Goal: Task Accomplishment & Management: Use online tool/utility

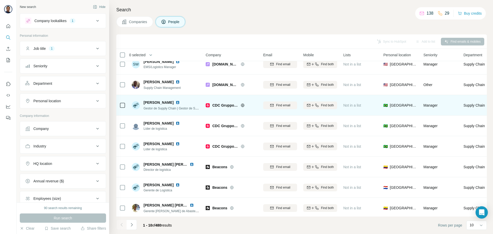
scroll to position [53, 0]
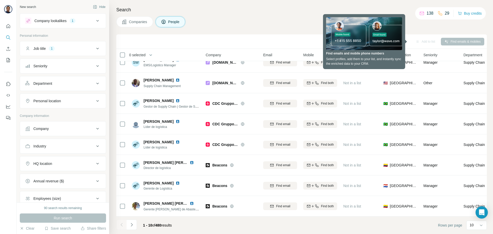
click at [95, 148] on icon at bounding box center [97, 146] width 6 height 6
click at [72, 159] on input at bounding box center [59, 159] width 63 height 6
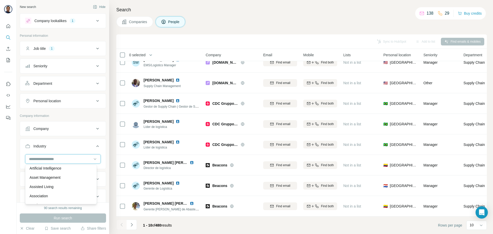
scroll to position [282, 0]
type input "*"
type input "***"
click at [49, 170] on div "Cosmetics" at bounding box center [61, 170] width 63 height 5
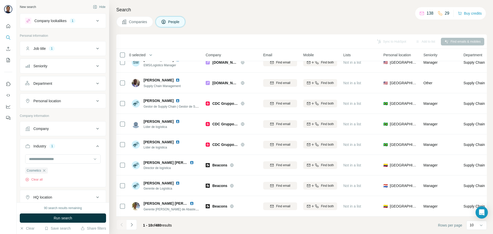
click at [94, 101] on icon at bounding box center [97, 101] width 6 height 6
click at [75, 111] on input "text" at bounding box center [62, 113] width 75 height 9
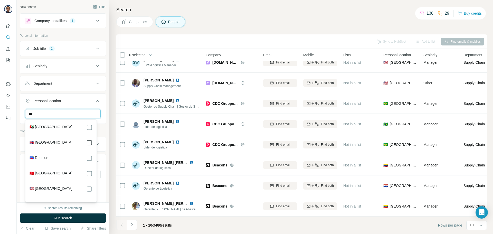
type input "***"
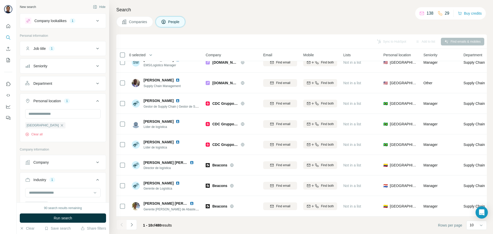
click at [96, 209] on div "90 search results remaining" at bounding box center [63, 208] width 86 height 5
click at [82, 217] on button "Run search" at bounding box center [63, 217] width 86 height 9
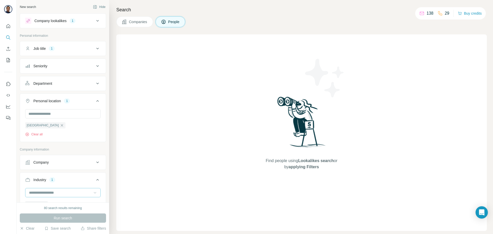
click at [93, 194] on icon at bounding box center [94, 192] width 5 height 5
click at [95, 161] on icon at bounding box center [97, 162] width 6 height 6
click at [94, 49] on icon at bounding box center [97, 48] width 6 height 6
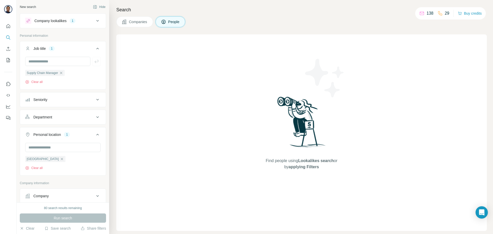
click at [94, 20] on icon at bounding box center [97, 21] width 6 height 6
